Goal: Task Accomplishment & Management: Use online tool/utility

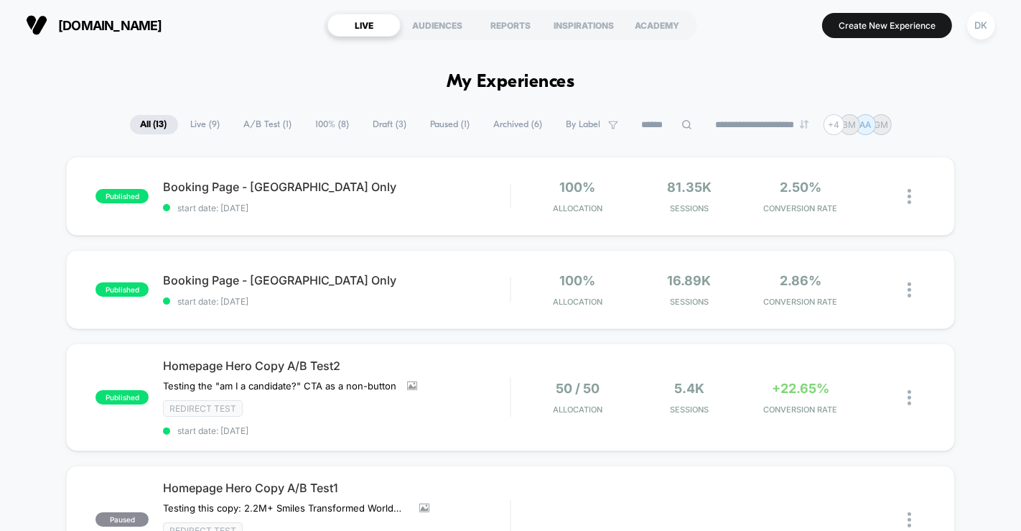
click at [257, 123] on span "A/B Test ( 1 )" at bounding box center [268, 124] width 70 height 19
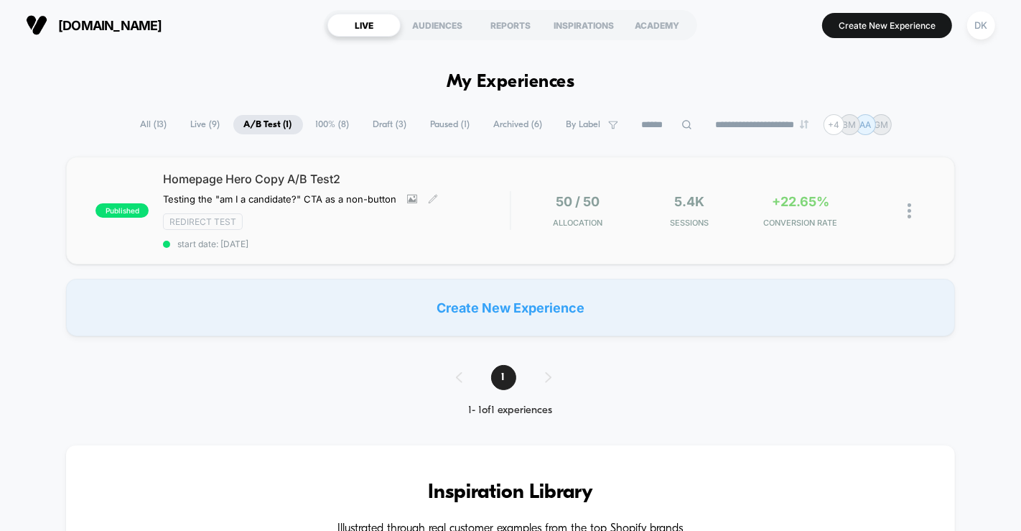
click at [395, 227] on div "Redirect Test" at bounding box center [336, 221] width 347 height 17
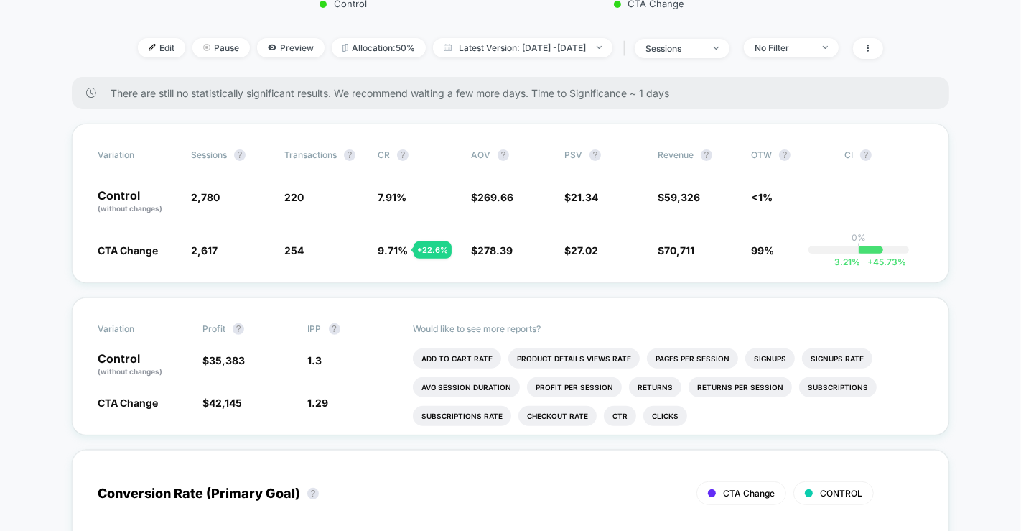
scroll to position [399, 0]
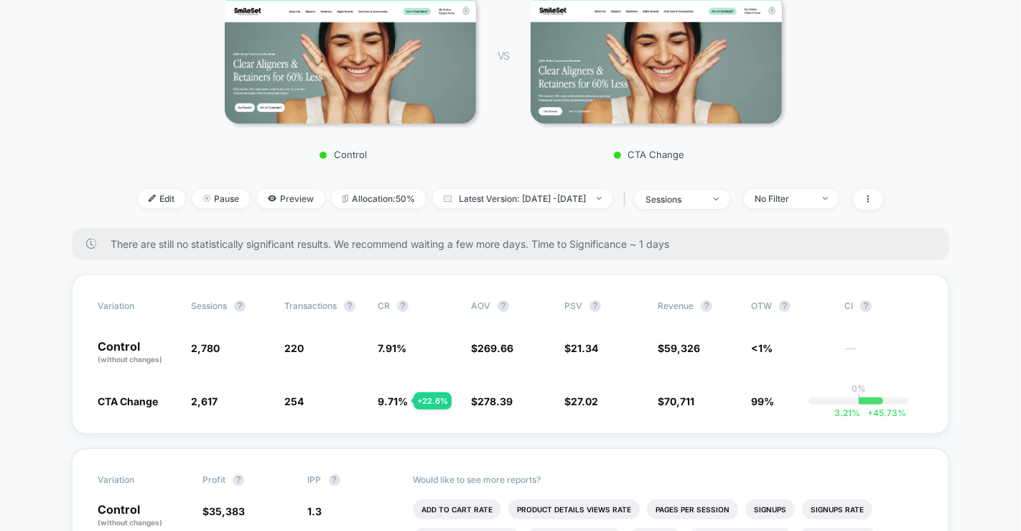
scroll to position [235, 0]
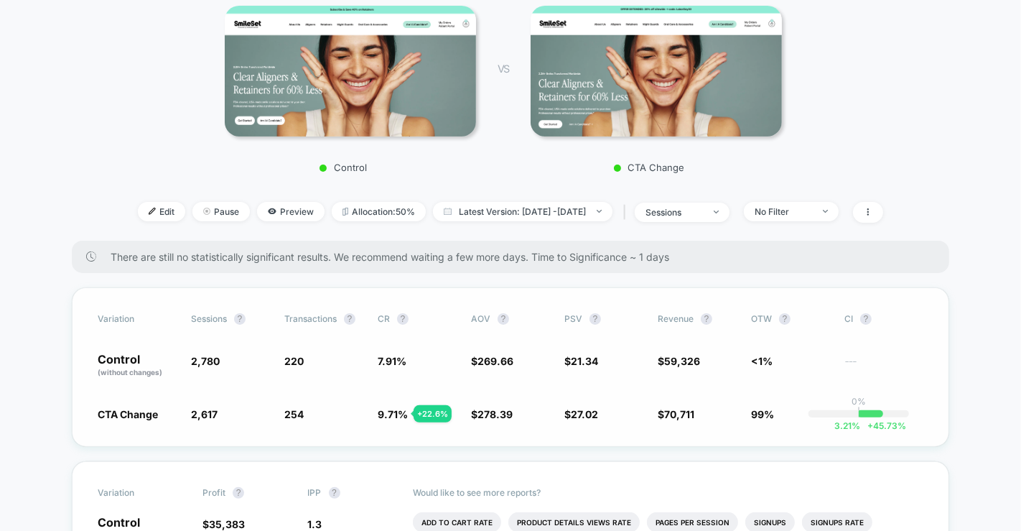
click at [802, 371] on span "<1%" at bounding box center [790, 365] width 79 height 24
click at [812, 214] on div "No Filter" at bounding box center [783, 211] width 57 height 11
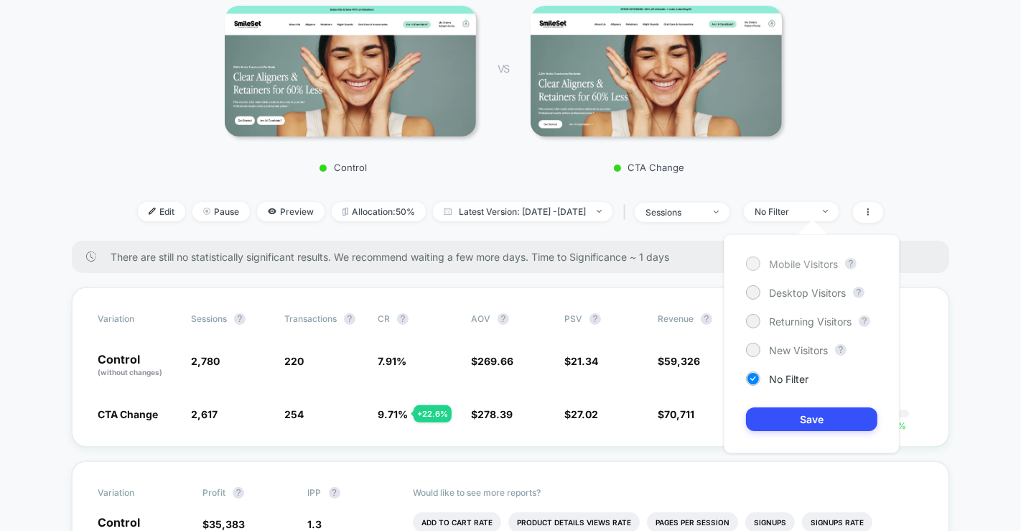
click at [796, 268] on span "Mobile Visitors" at bounding box center [803, 264] width 69 height 12
click at [823, 427] on button "Save" at bounding box center [811, 419] width 131 height 24
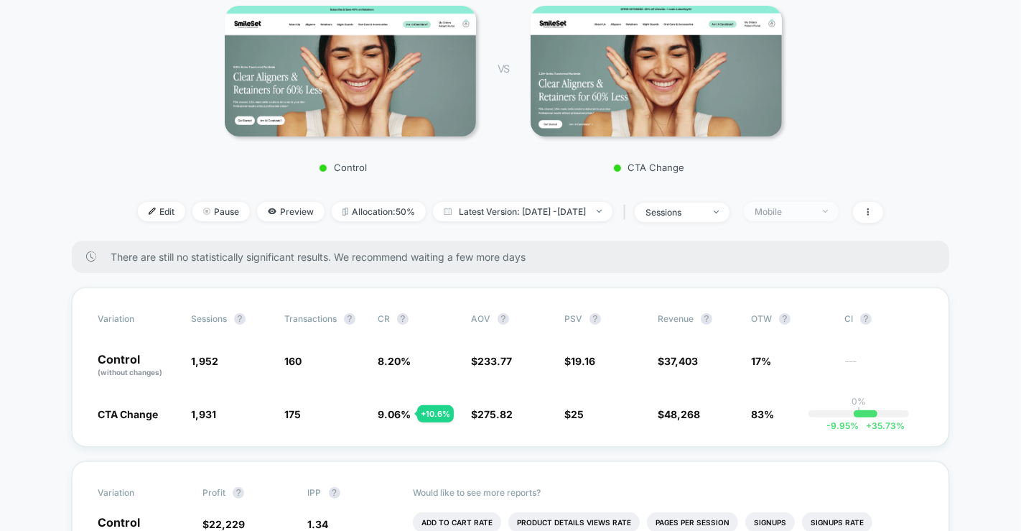
click at [812, 211] on div "Mobile" at bounding box center [783, 211] width 57 height 11
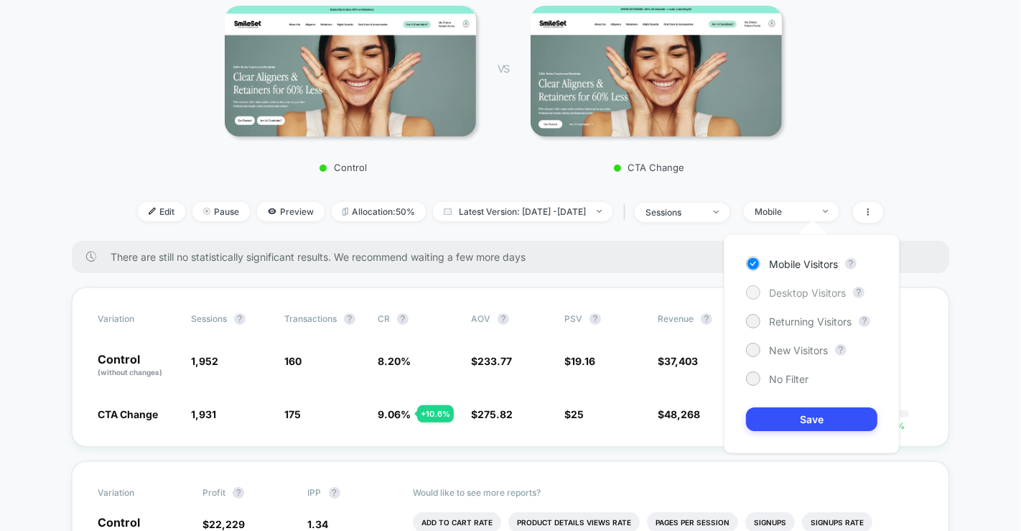
click at [819, 291] on span "Desktop Visitors" at bounding box center [807, 293] width 77 height 12
click at [829, 424] on button "Save" at bounding box center [811, 419] width 131 height 24
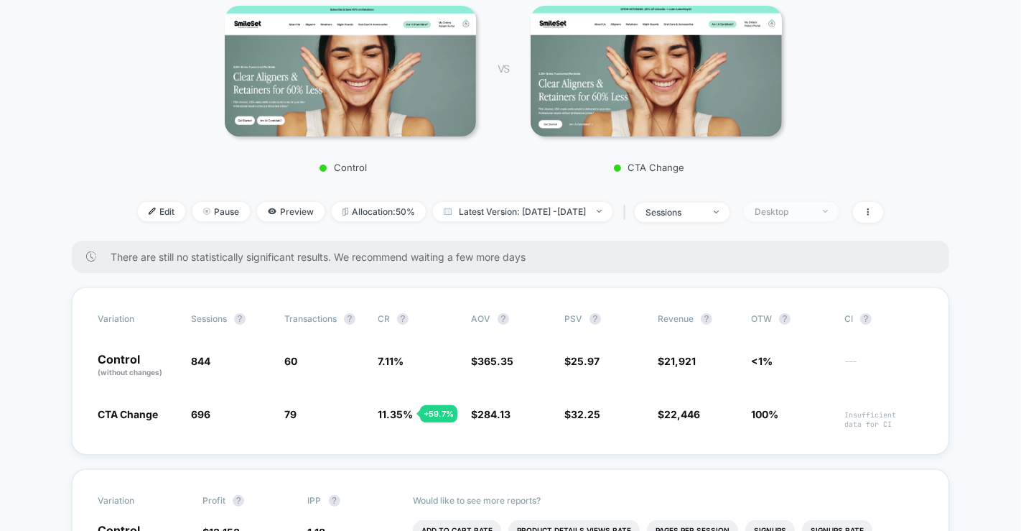
click at [812, 208] on div "Desktop" at bounding box center [783, 211] width 57 height 11
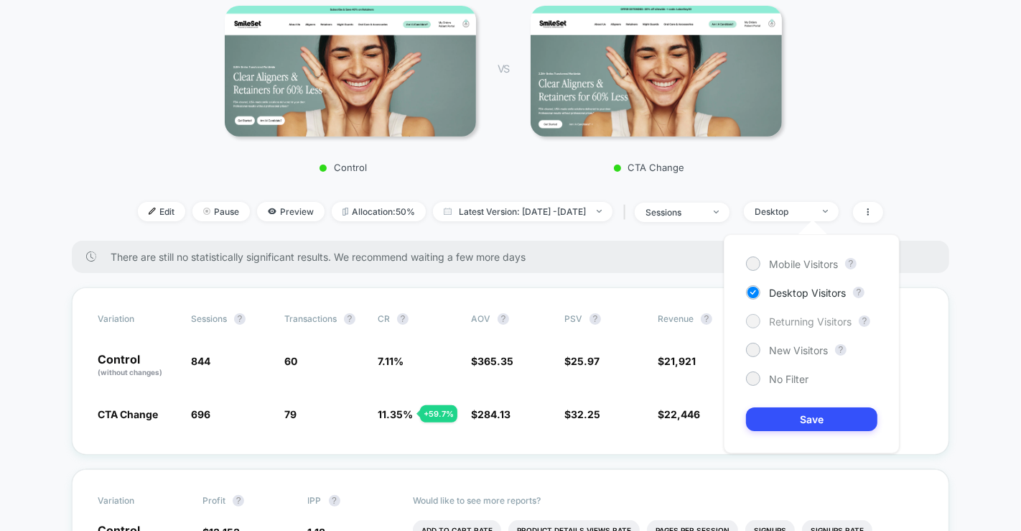
click at [814, 324] on span "Returning Visitors" at bounding box center [810, 321] width 83 height 12
click at [826, 422] on button "Save" at bounding box center [811, 419] width 131 height 24
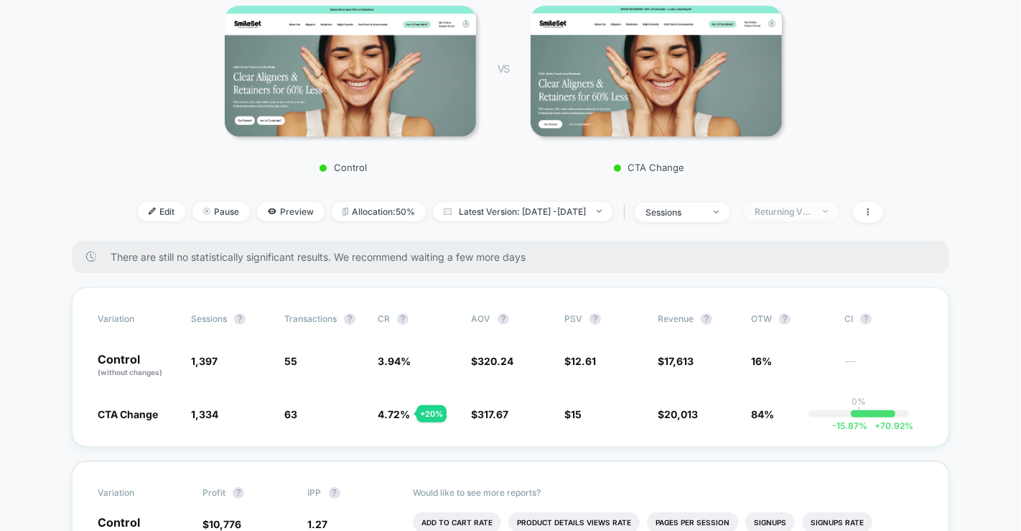
click at [812, 208] on div "Returning Visitors" at bounding box center [783, 211] width 57 height 11
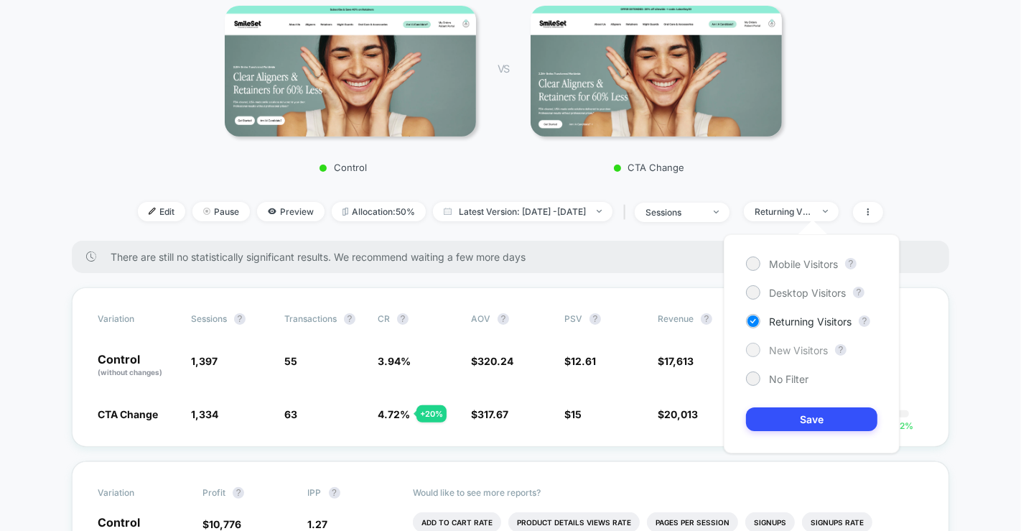
click at [811, 346] on span "New Visitors" at bounding box center [798, 350] width 59 height 12
click at [829, 427] on button "Save" at bounding box center [811, 419] width 131 height 24
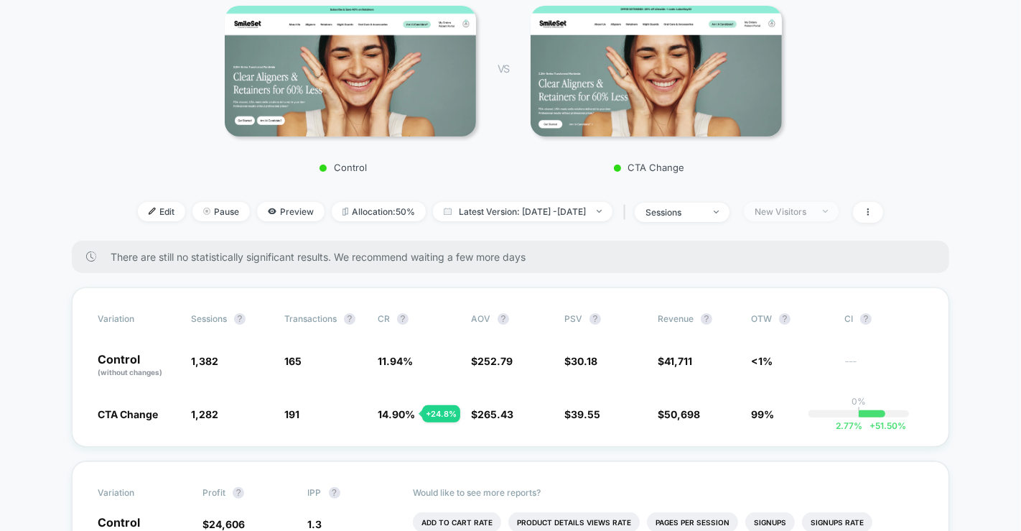
click at [829, 217] on span "New Visitors" at bounding box center [791, 211] width 95 height 19
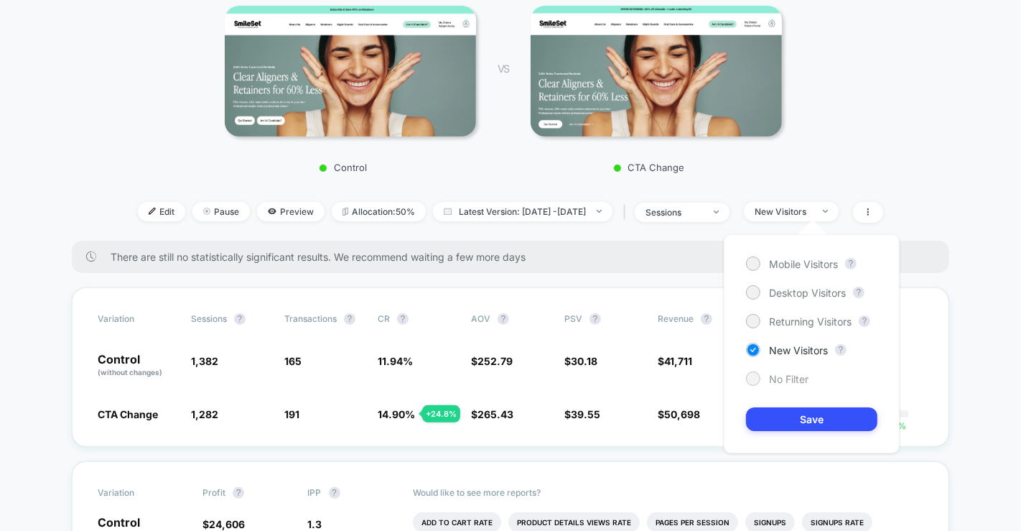
click at [801, 376] on span "No Filter" at bounding box center [788, 379] width 39 height 12
click at [816, 424] on button "Save" at bounding box center [811, 419] width 131 height 24
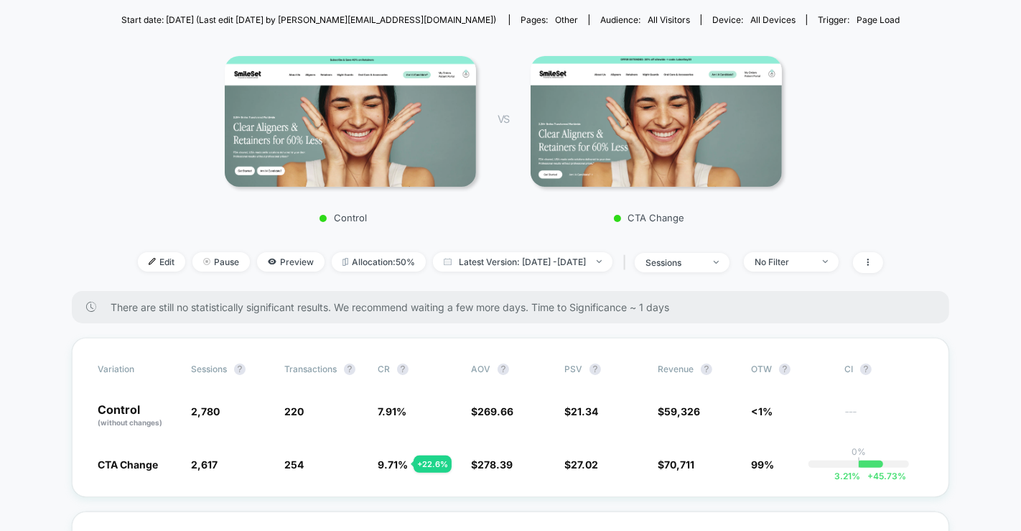
scroll to position [182, 0]
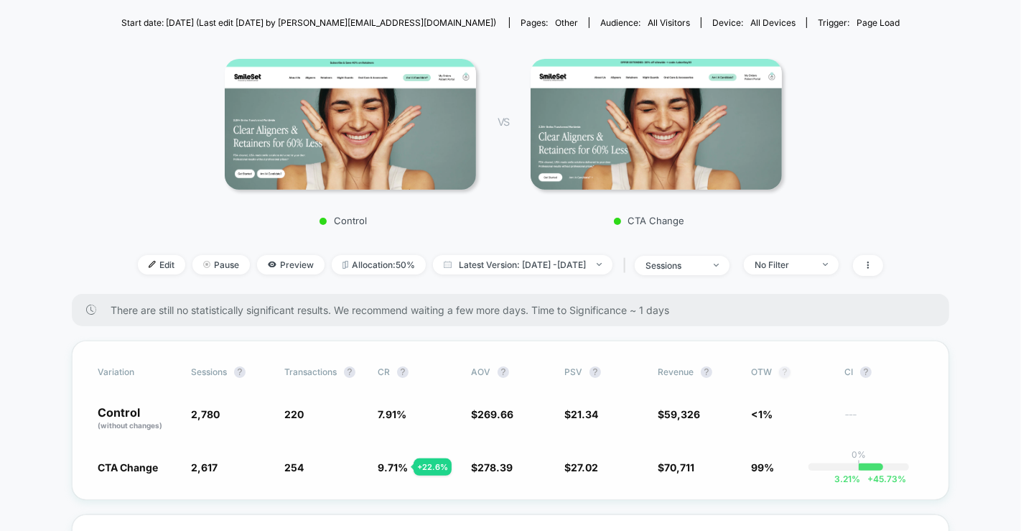
click at [781, 373] on button "?" at bounding box center [784, 371] width 11 height 11
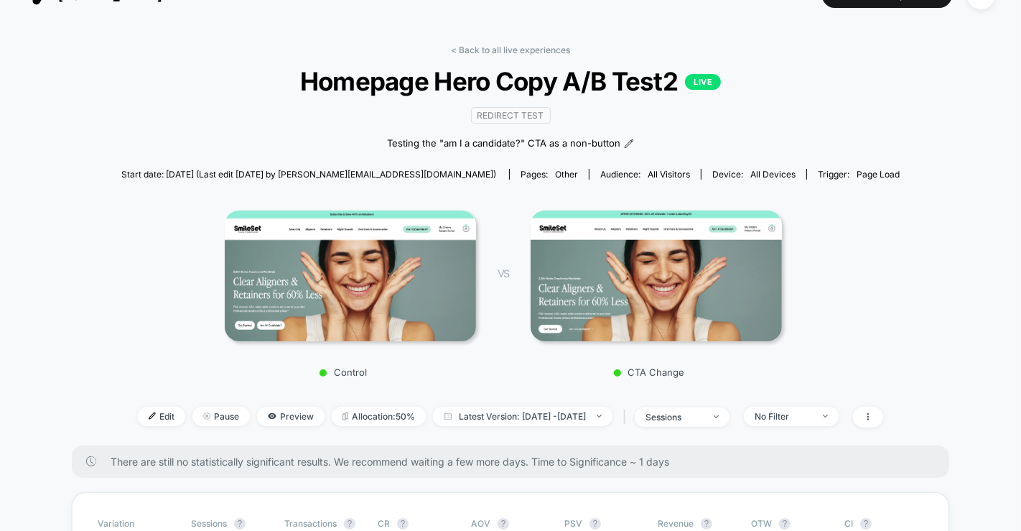
scroll to position [29, 0]
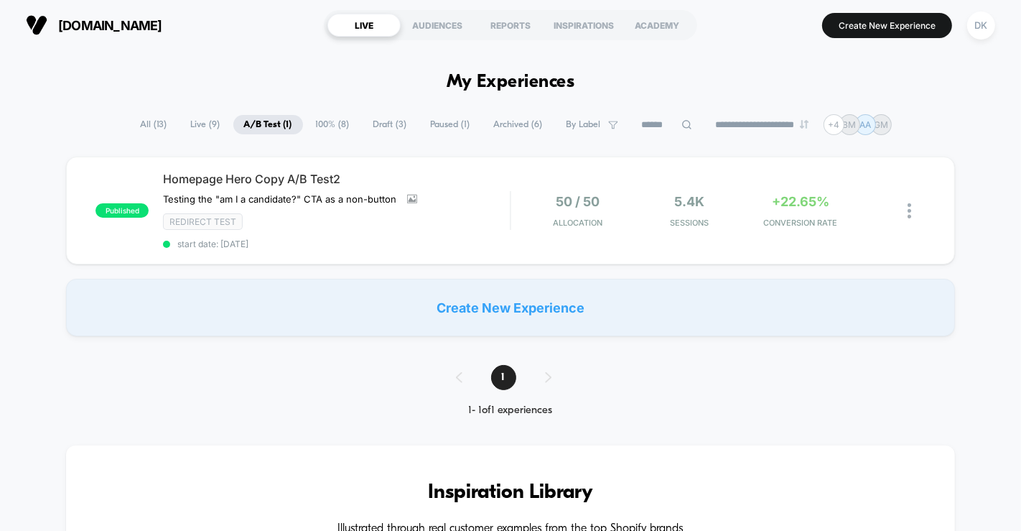
click at [195, 124] on span "Live ( 9 )" at bounding box center [205, 124] width 51 height 19
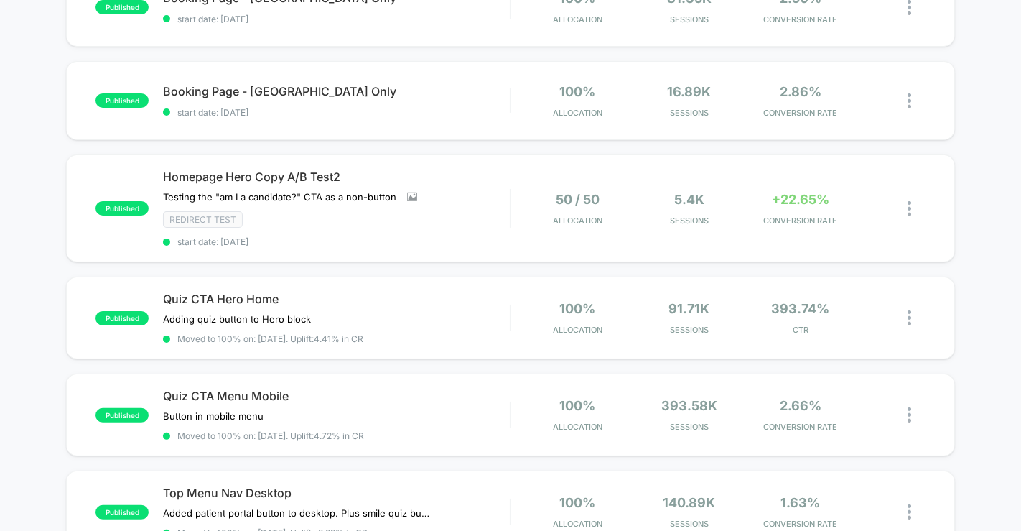
scroll to position [191, 0]
